Goal: Transaction & Acquisition: Purchase product/service

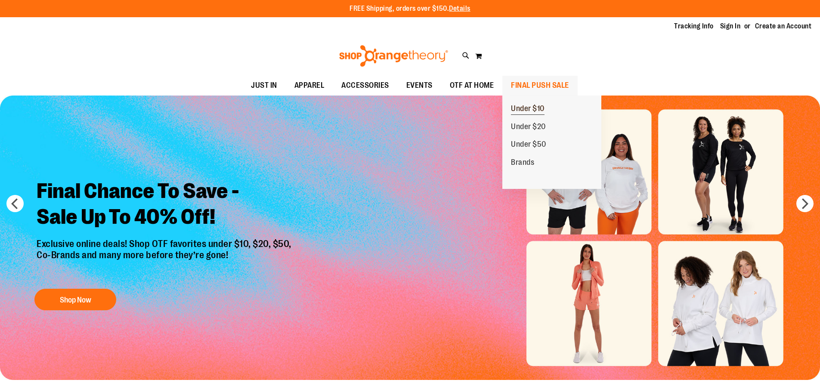
click at [547, 108] on link "Under $10" at bounding box center [528, 109] width 51 height 18
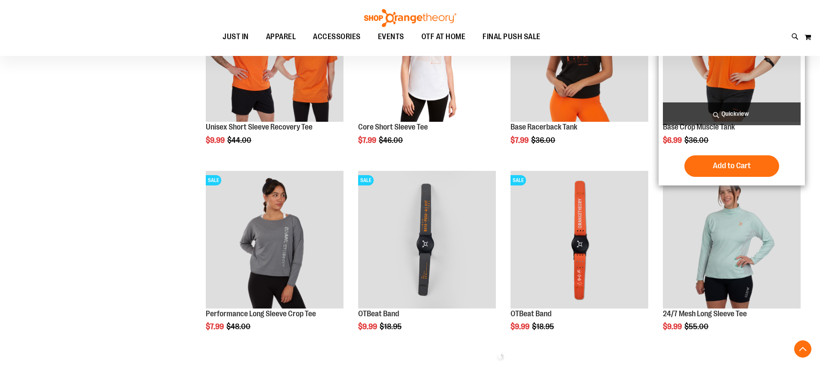
scroll to position [431, 0]
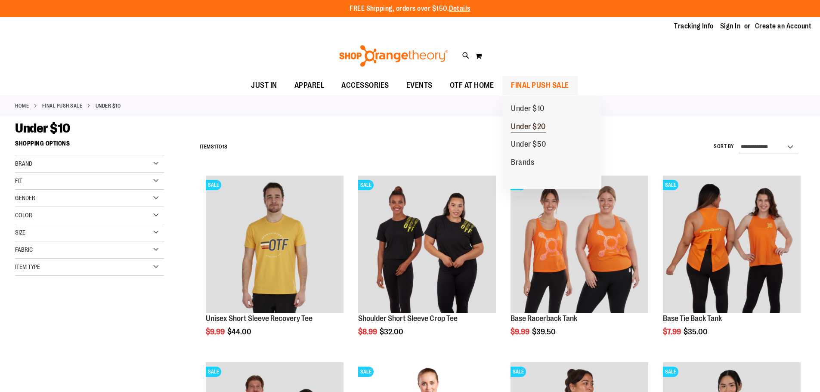
click at [536, 127] on span "Under $20" at bounding box center [528, 127] width 35 height 11
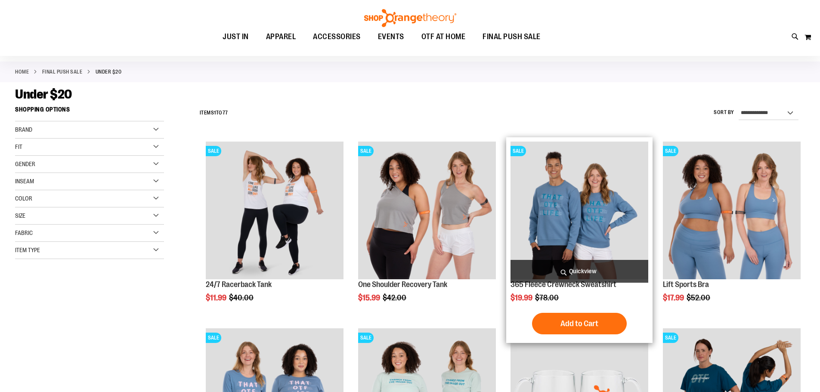
scroll to position [86, 0]
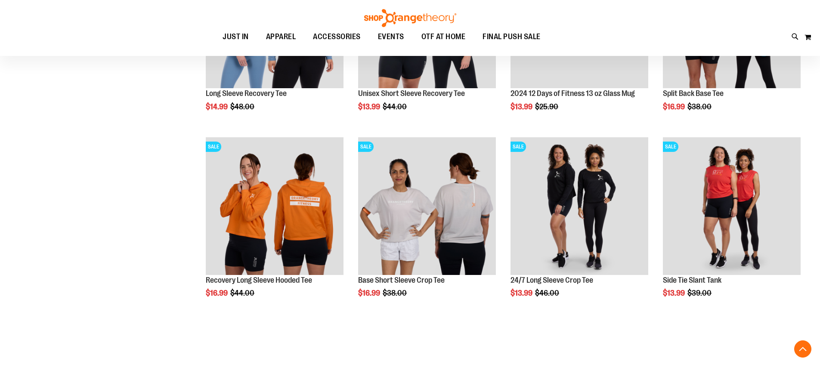
scroll to position [430, 0]
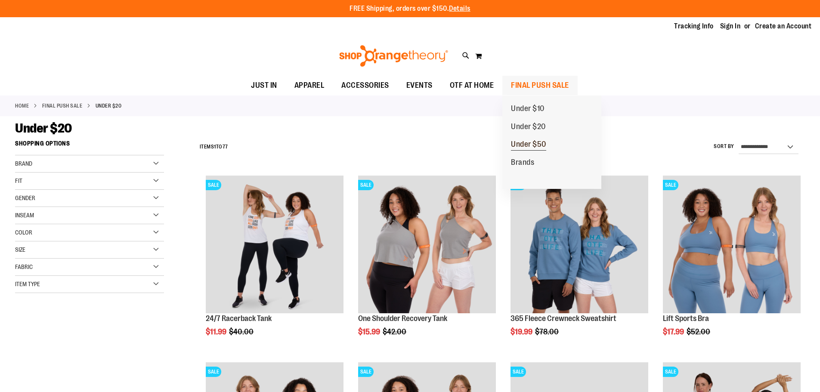
click at [531, 141] on span "Under $50" at bounding box center [528, 145] width 35 height 11
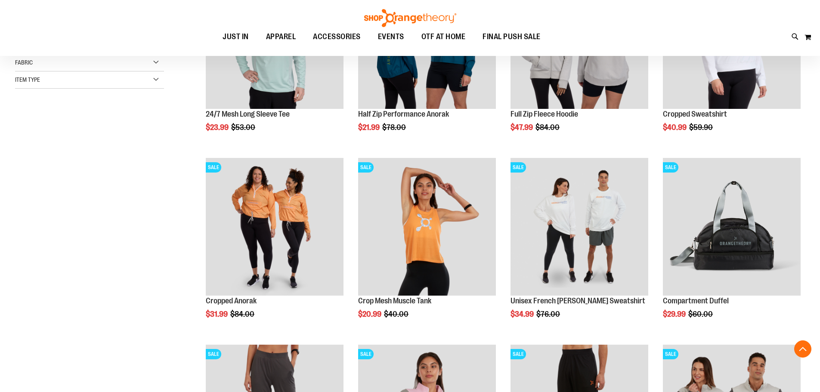
scroll to position [258, 0]
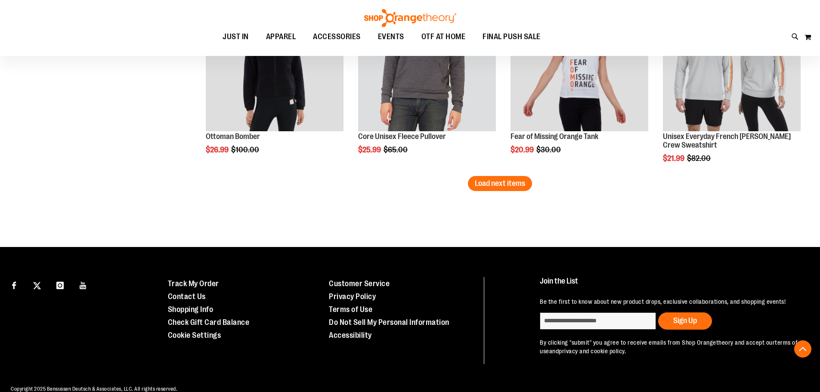
scroll to position [1679, 0]
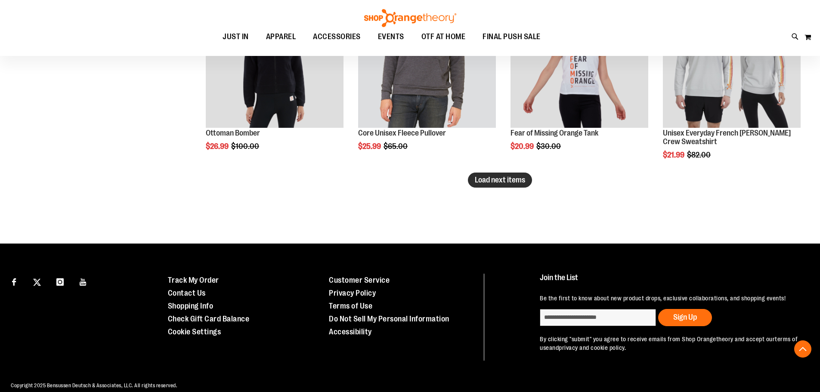
click at [523, 177] on span "Load next items" at bounding box center [500, 180] width 50 height 9
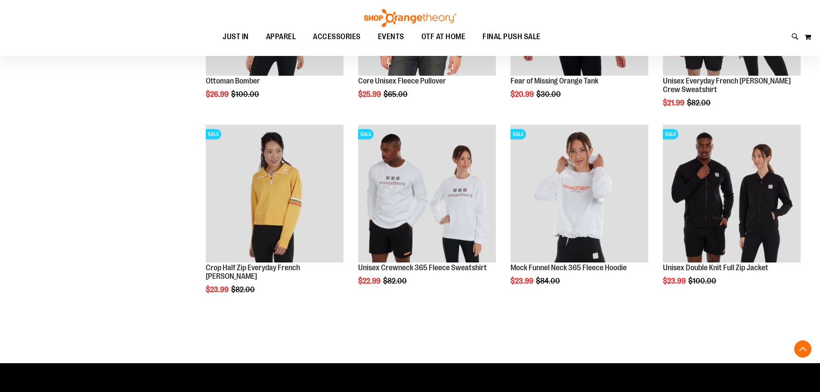
scroll to position [1722, 0]
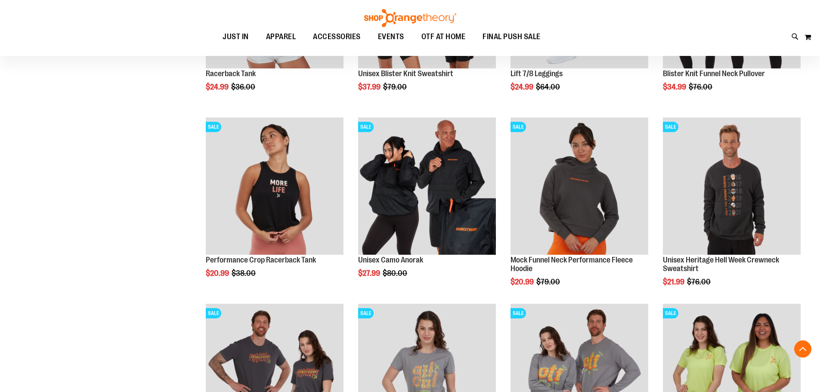
scroll to position [990, 0]
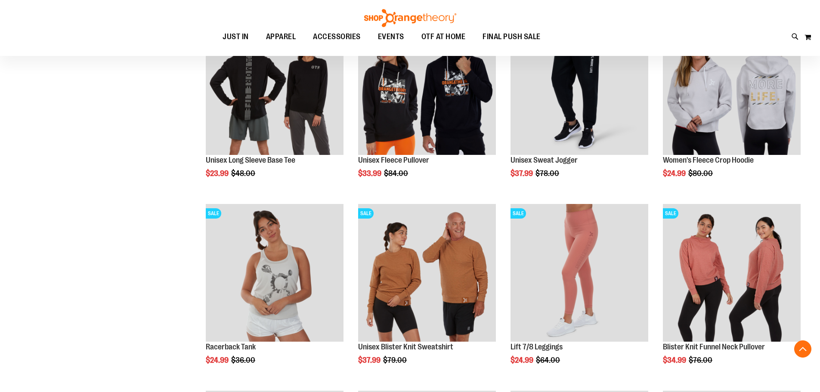
scroll to position [732, 0]
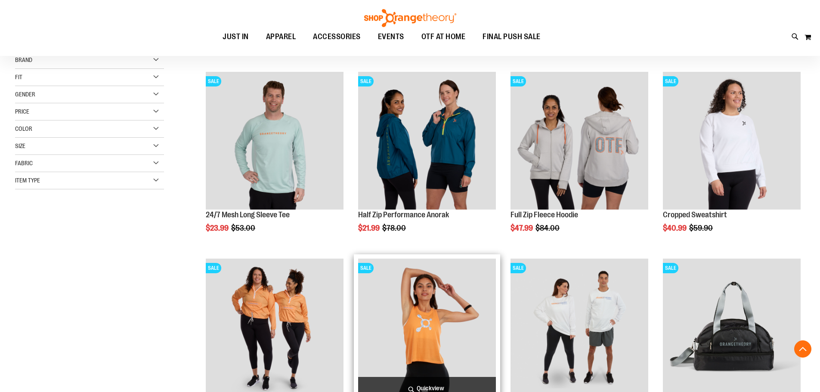
scroll to position [86, 0]
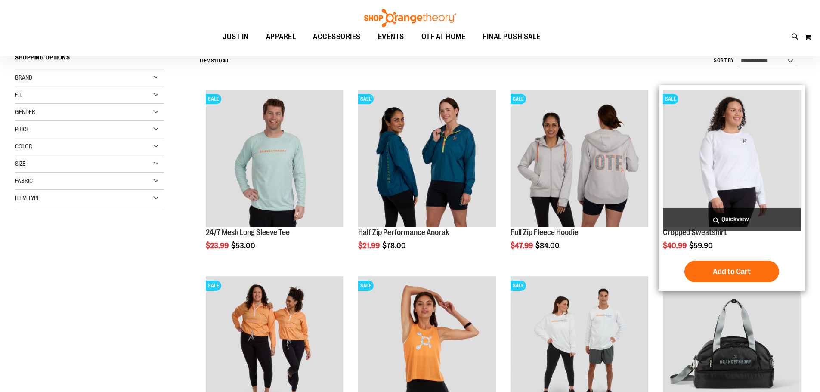
click at [733, 156] on img "product" at bounding box center [732, 159] width 138 height 138
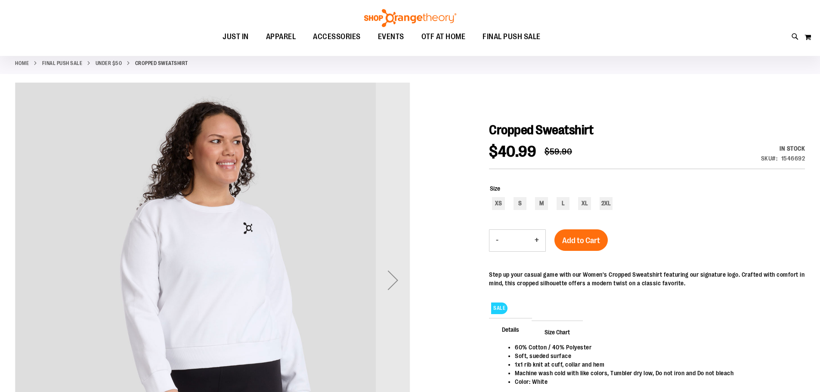
scroll to position [129, 0]
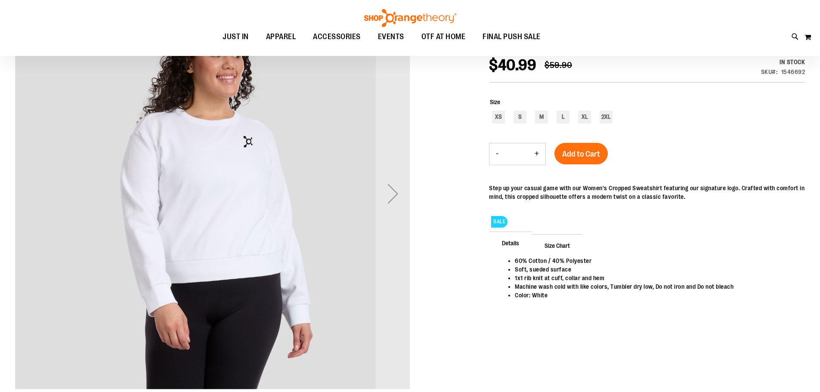
click at [399, 196] on div "Next" at bounding box center [393, 194] width 34 height 34
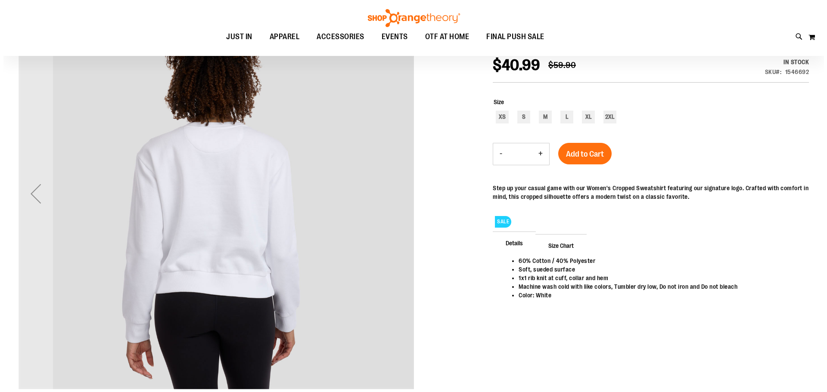
scroll to position [0, 0]
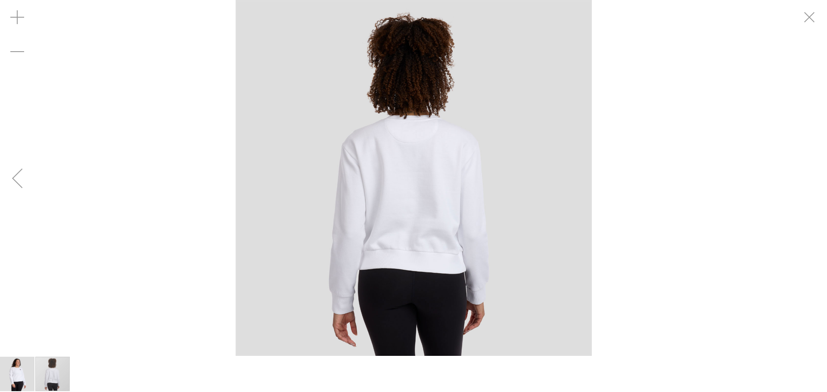
drag, startPoint x: 444, startPoint y: 58, endPoint x: 332, endPoint y: 79, distance: 114.8
drag, startPoint x: 332, startPoint y: 79, endPoint x: 814, endPoint y: 17, distance: 485.9
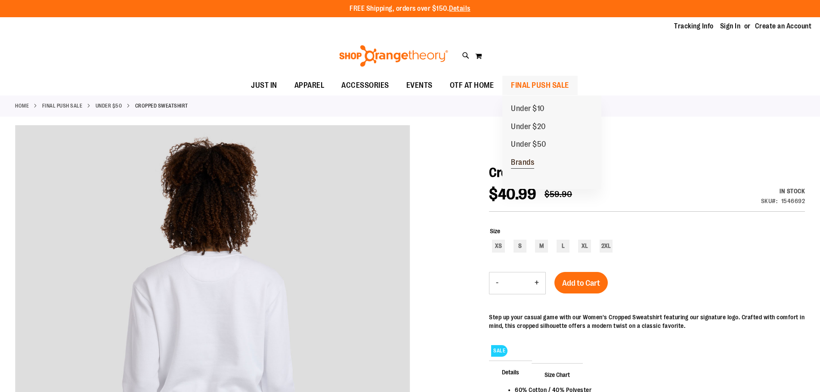
click at [520, 162] on span "Brands" at bounding box center [522, 163] width 23 height 11
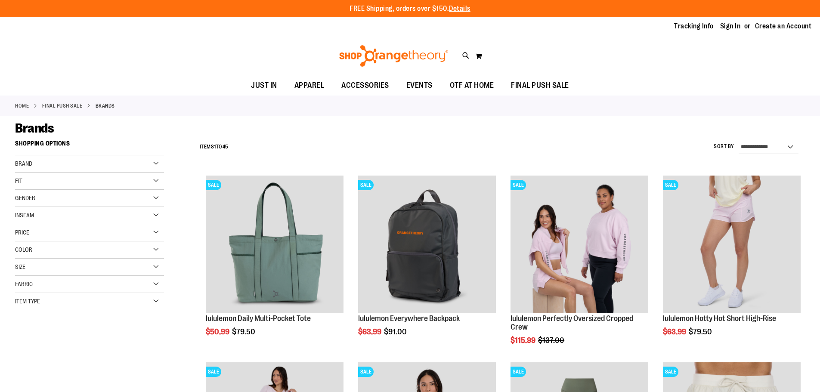
click at [156, 165] on div "Brand" at bounding box center [89, 163] width 149 height 17
click at [39, 199] on link "lululemon" at bounding box center [84, 199] width 143 height 9
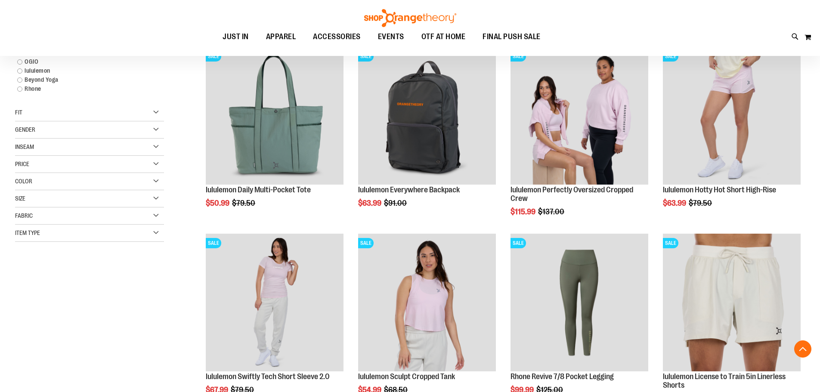
scroll to position [136, 0]
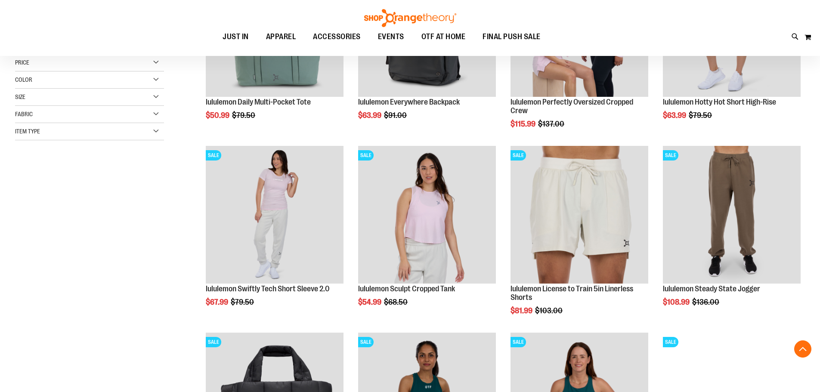
scroll to position [222, 0]
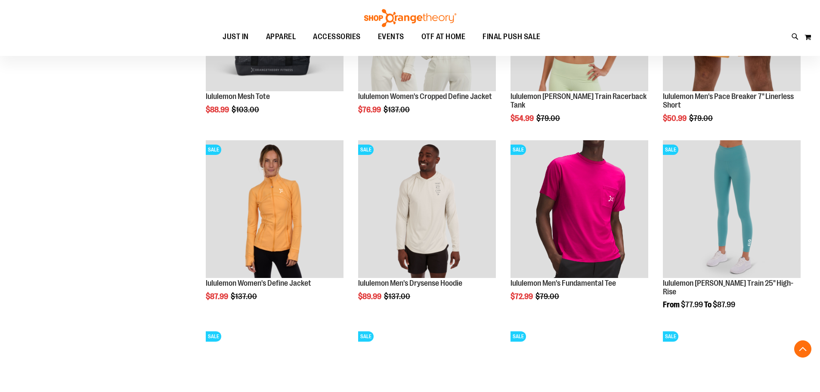
scroll to position [954, 0]
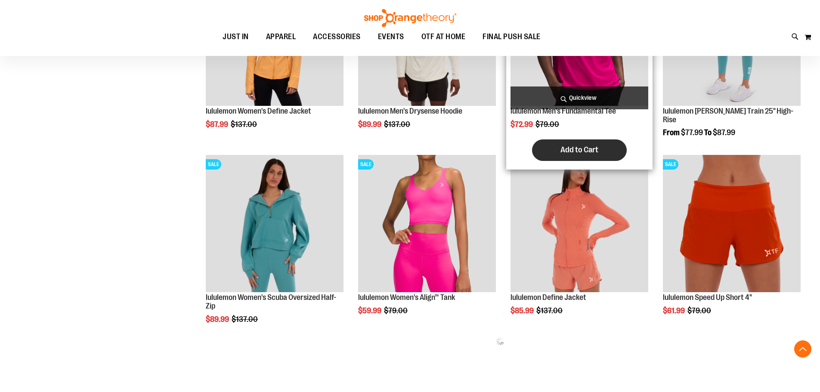
drag, startPoint x: 567, startPoint y: 102, endPoint x: 566, endPoint y: 143, distance: 41.4
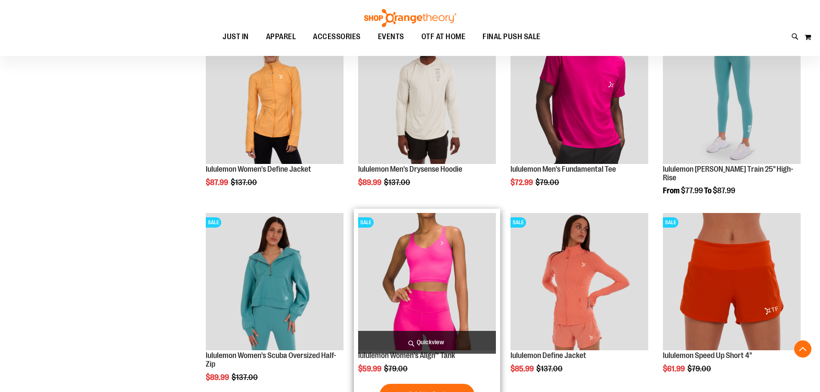
scroll to position [911, 0]
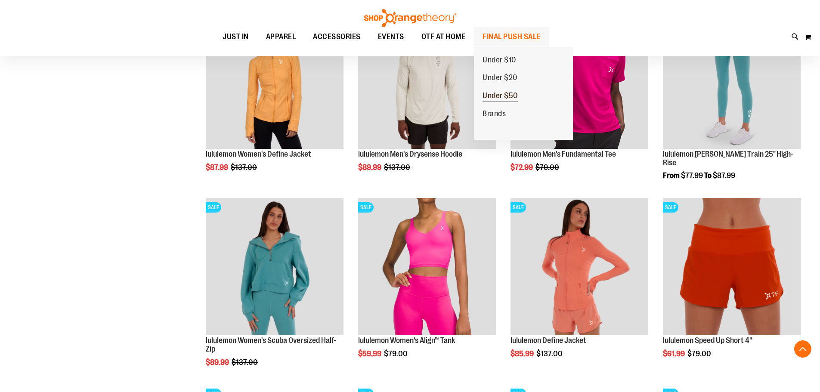
click at [519, 93] on link "Under $50" at bounding box center [500, 96] width 53 height 18
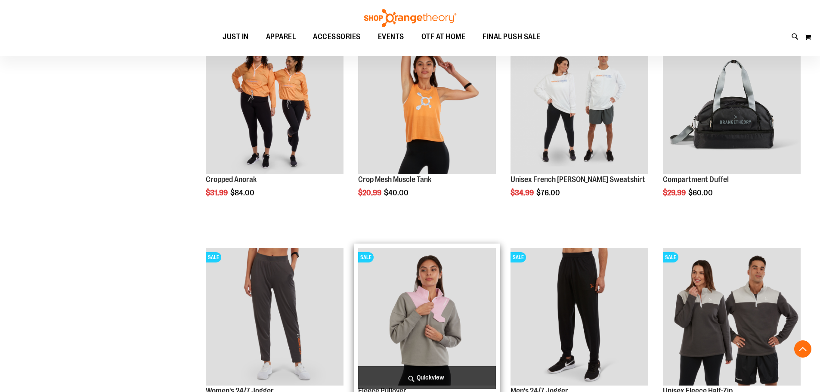
scroll to position [256, 0]
